Goal: Task Accomplishment & Management: Complete application form

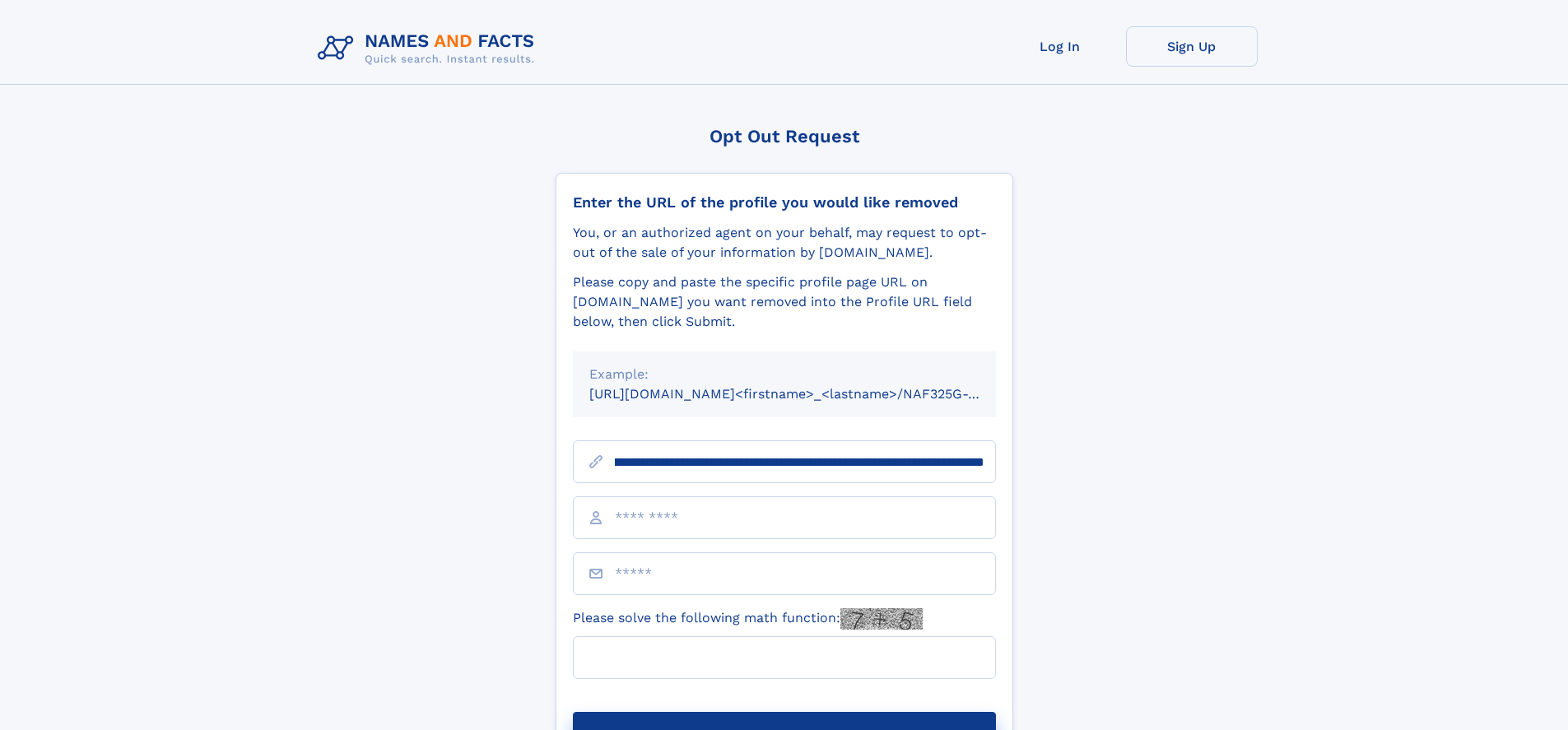
scroll to position [0, 228]
type input "**********"
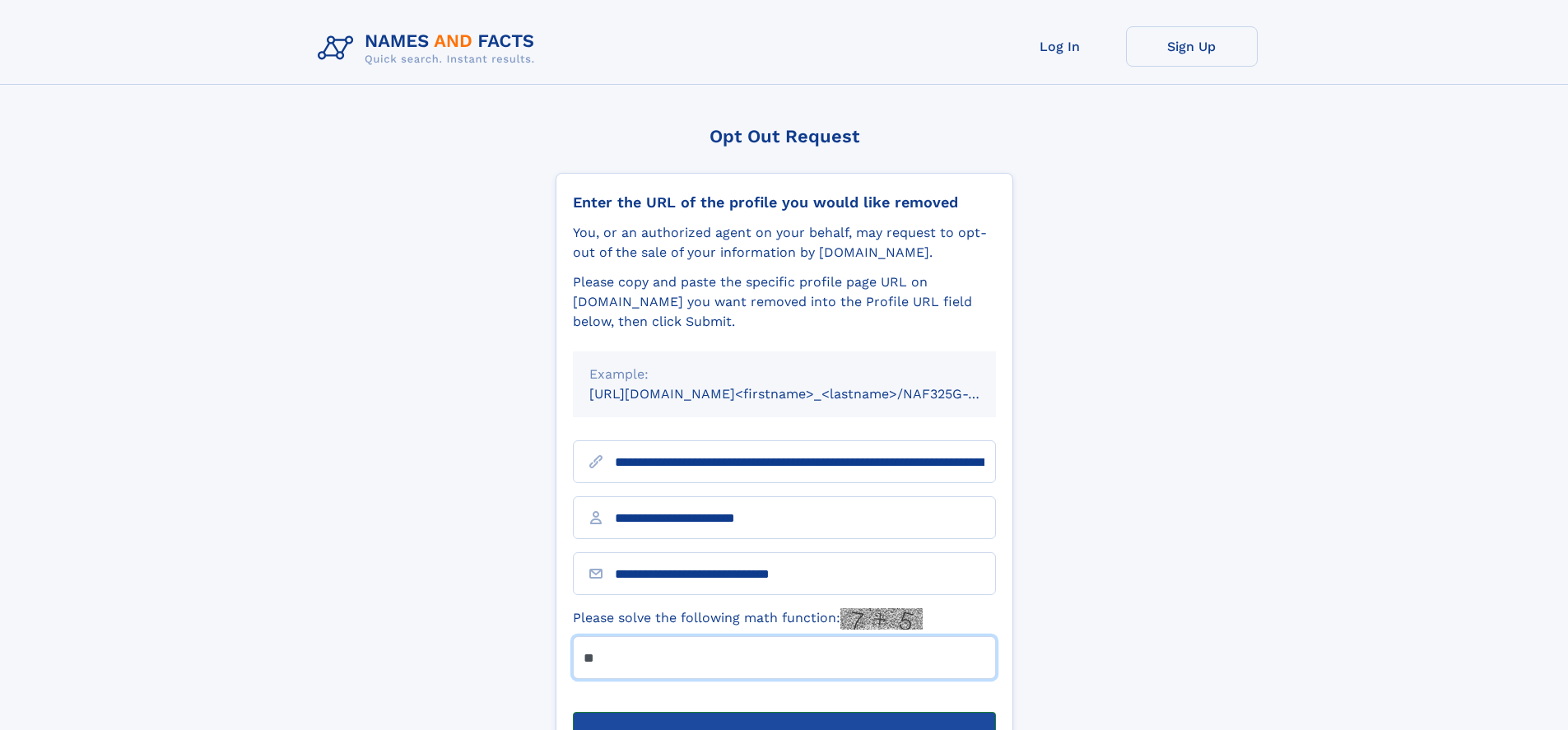
type input "**"
click at [784, 711] on button "Submit Opt Out Request" at bounding box center [784, 738] width 423 height 53
